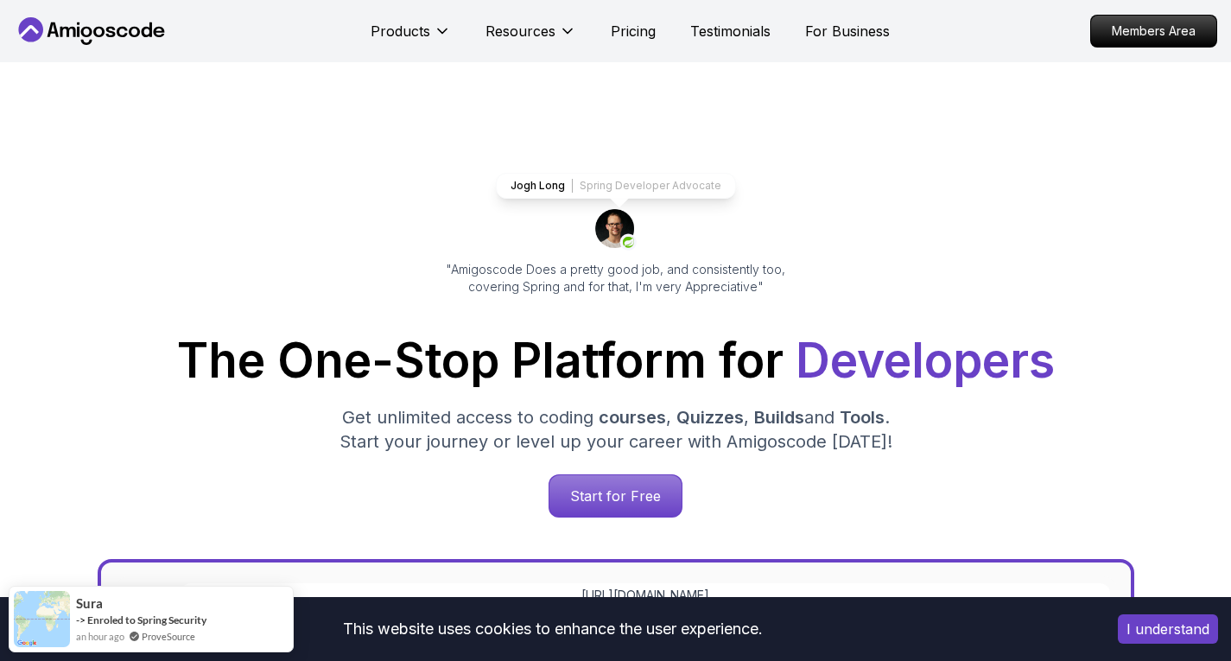
click at [445, 25] on icon at bounding box center [442, 30] width 17 height 17
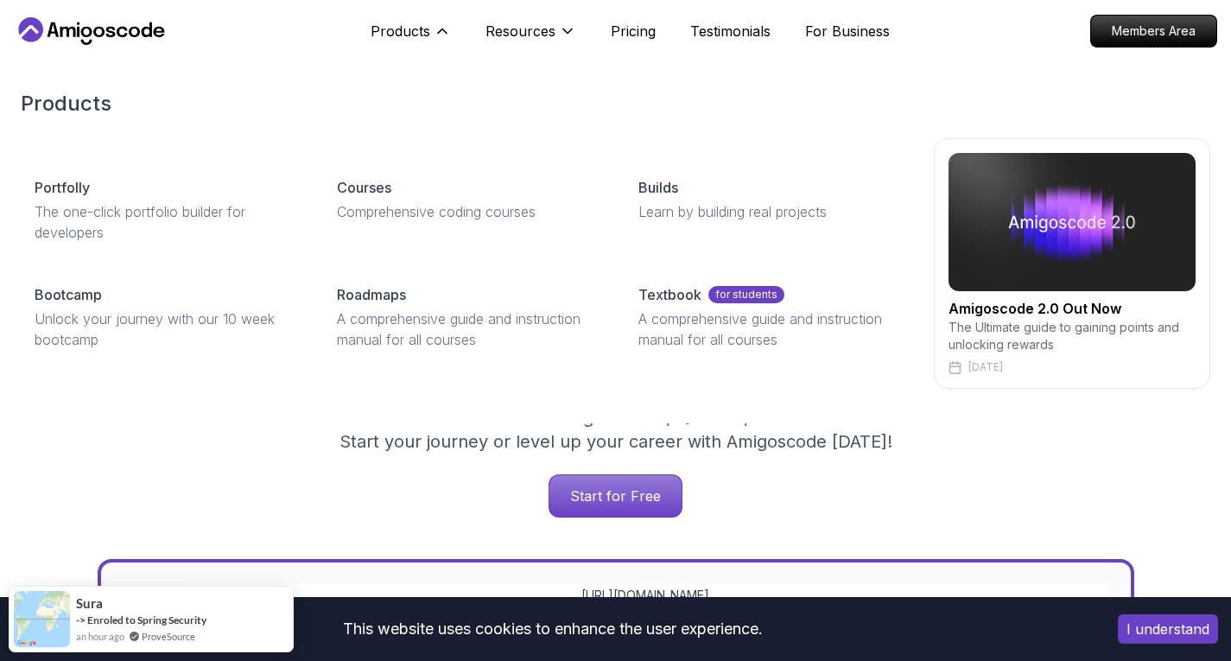
click at [445, 25] on icon at bounding box center [442, 30] width 17 height 17
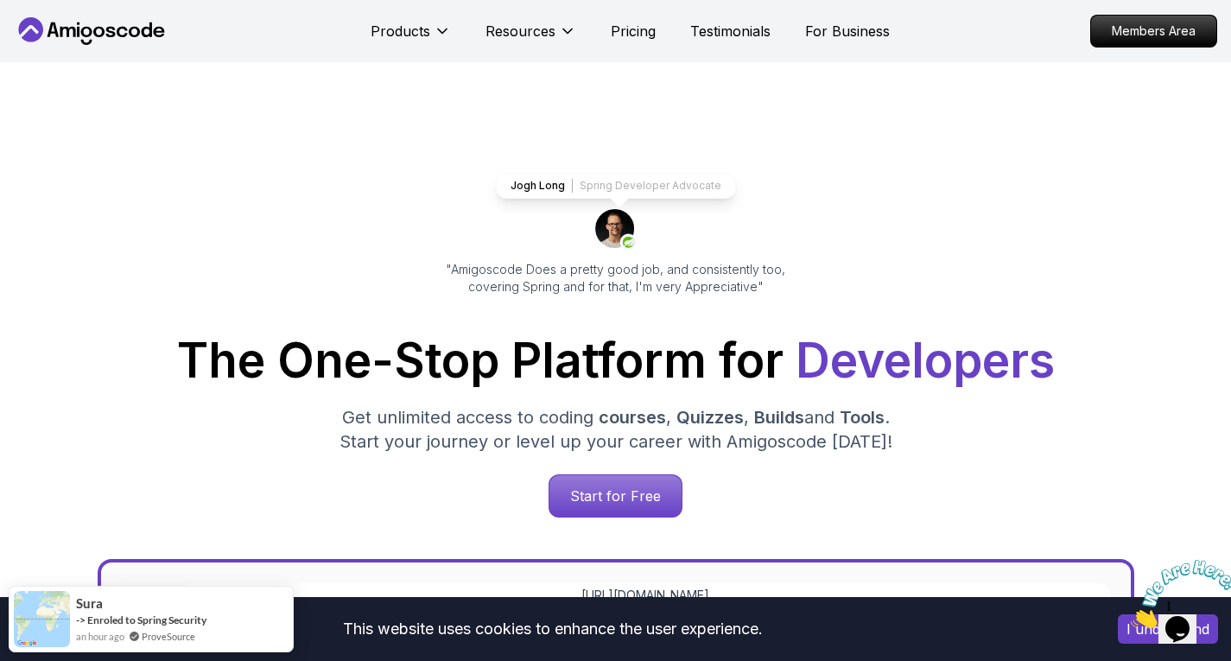
click at [445, 25] on icon at bounding box center [442, 30] width 17 height 17
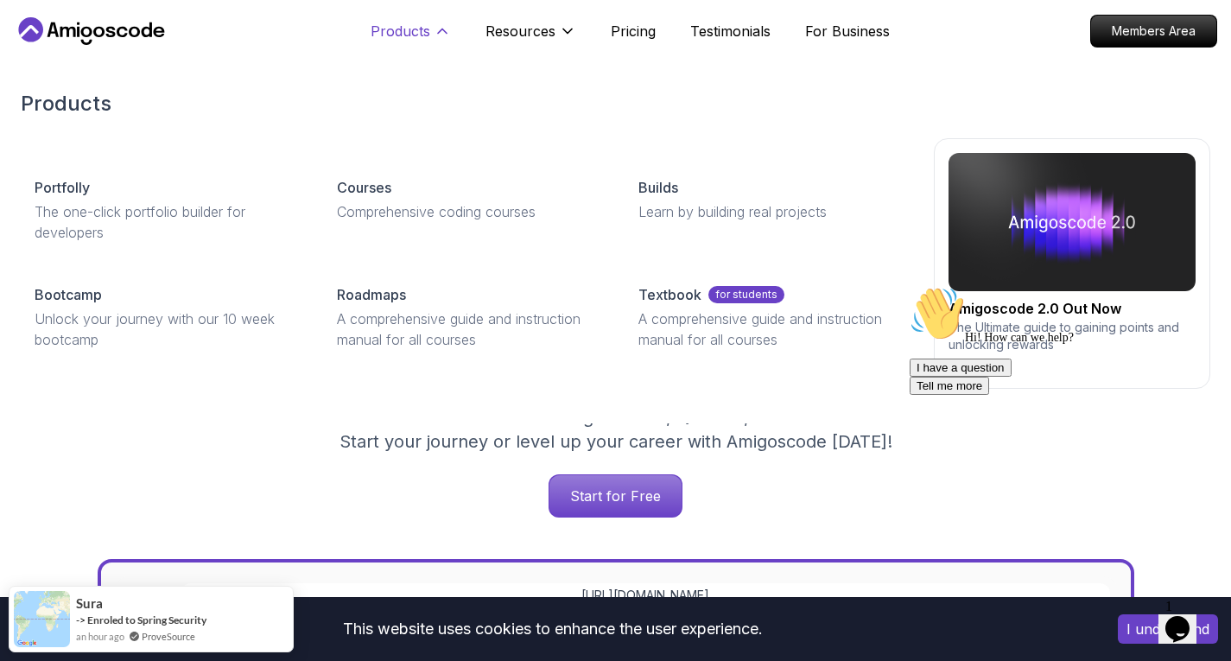
click at [422, 42] on button "Products" at bounding box center [411, 38] width 80 height 35
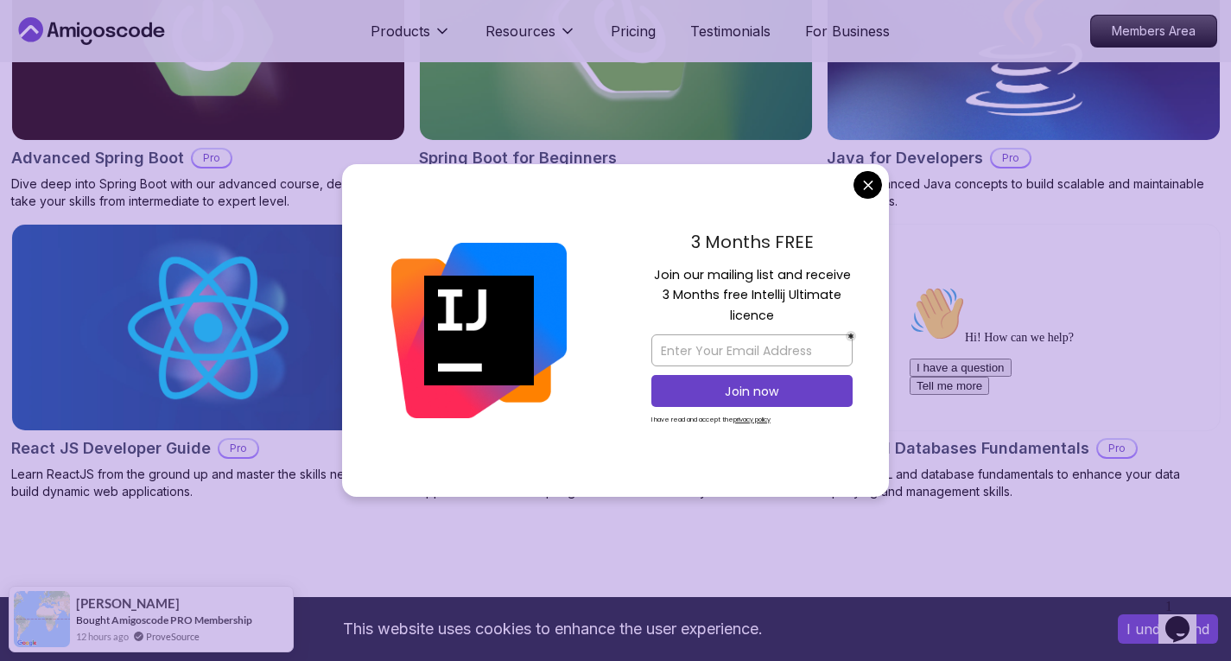
scroll to position [1987, 0]
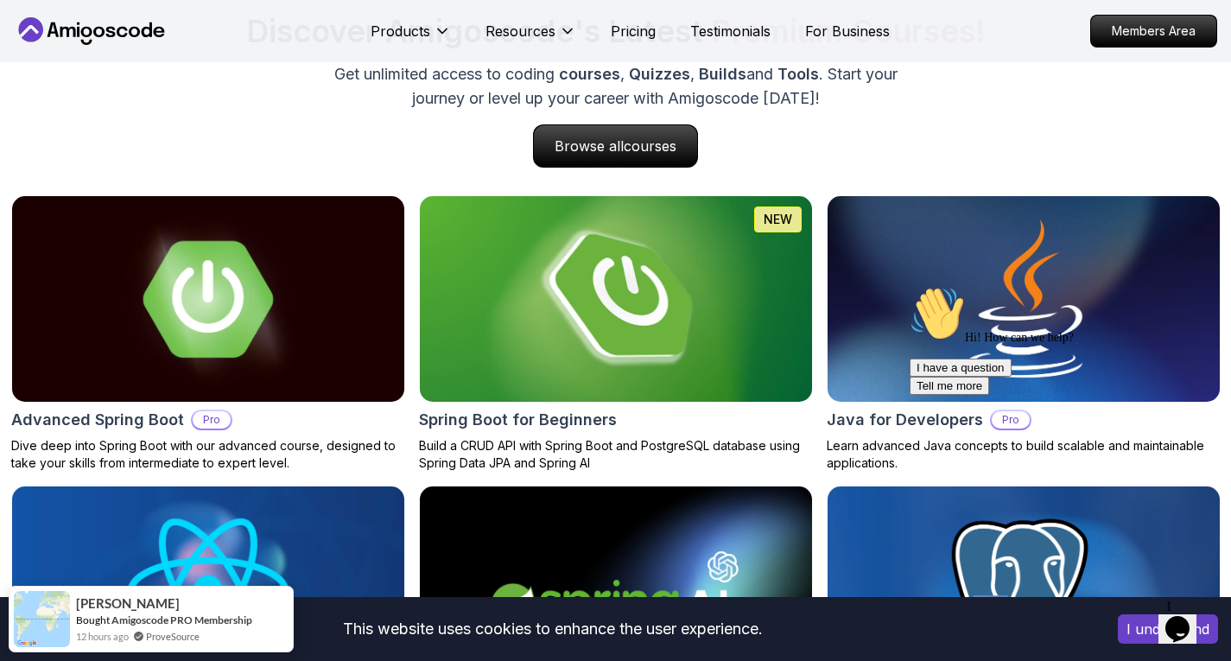
scroll to position [1728, 0]
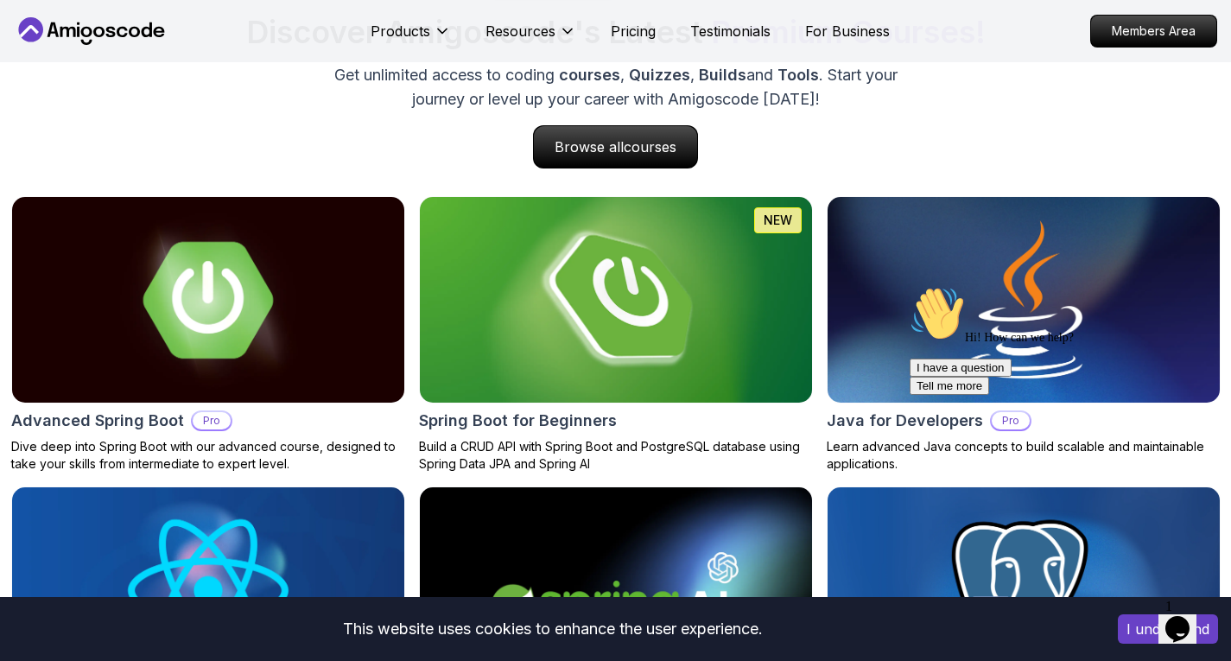
click at [664, 329] on img at bounding box center [616, 300] width 412 height 216
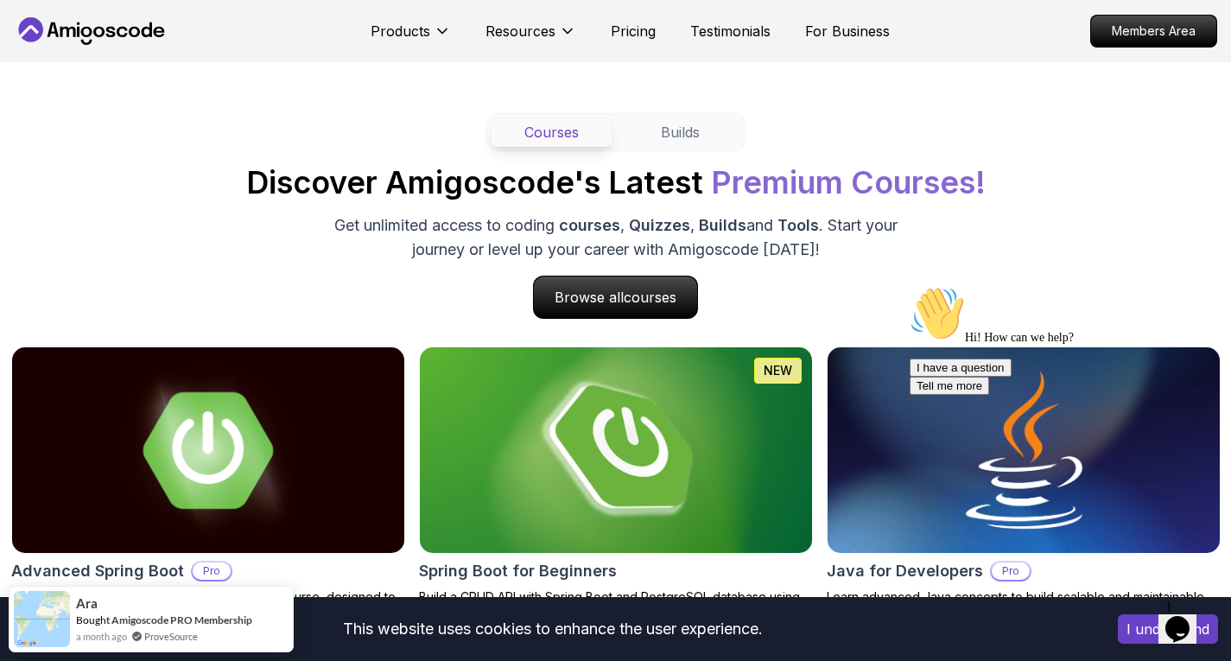
scroll to position [1641, 0]
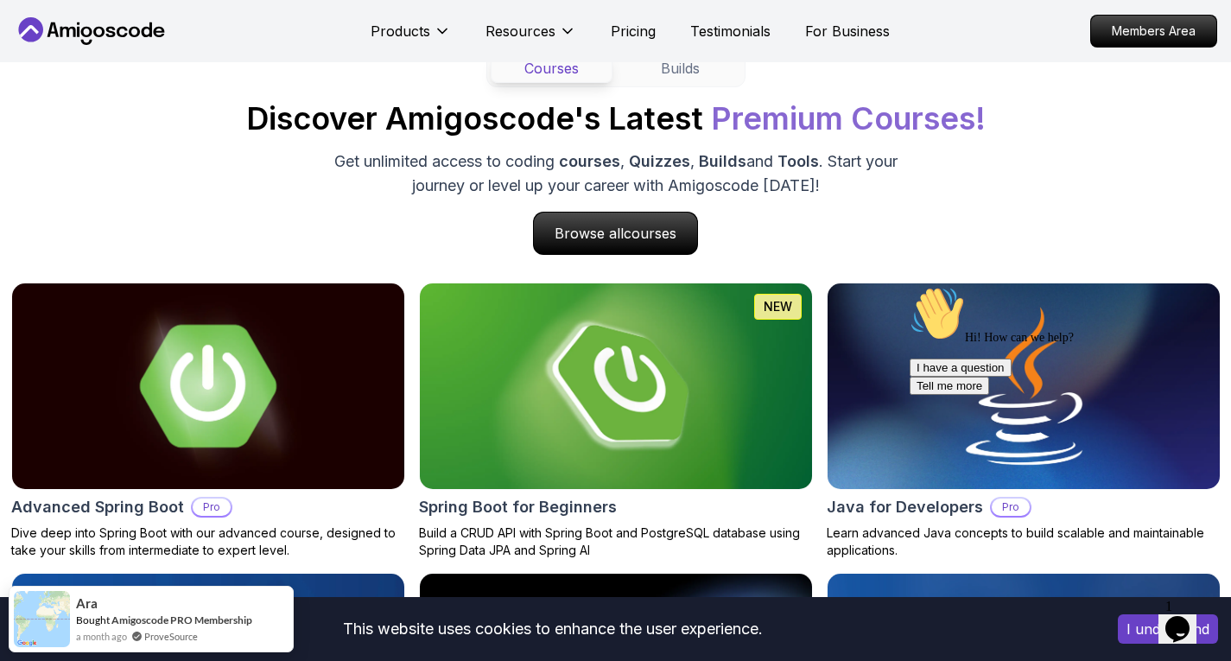
click at [346, 378] on img at bounding box center [208, 386] width 412 height 216
